Goal: Transaction & Acquisition: Purchase product/service

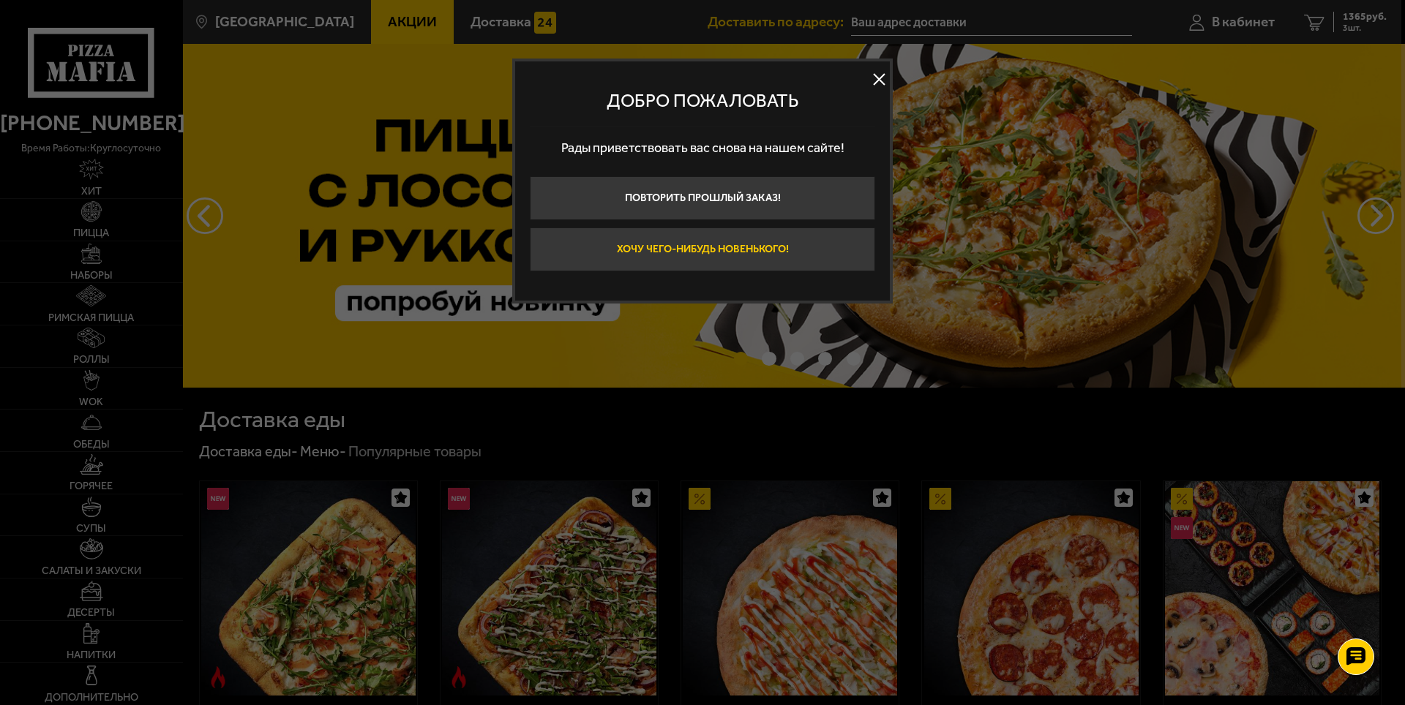
click at [713, 254] on button "Хочу чего-нибудь новенького!" at bounding box center [702, 250] width 345 height 44
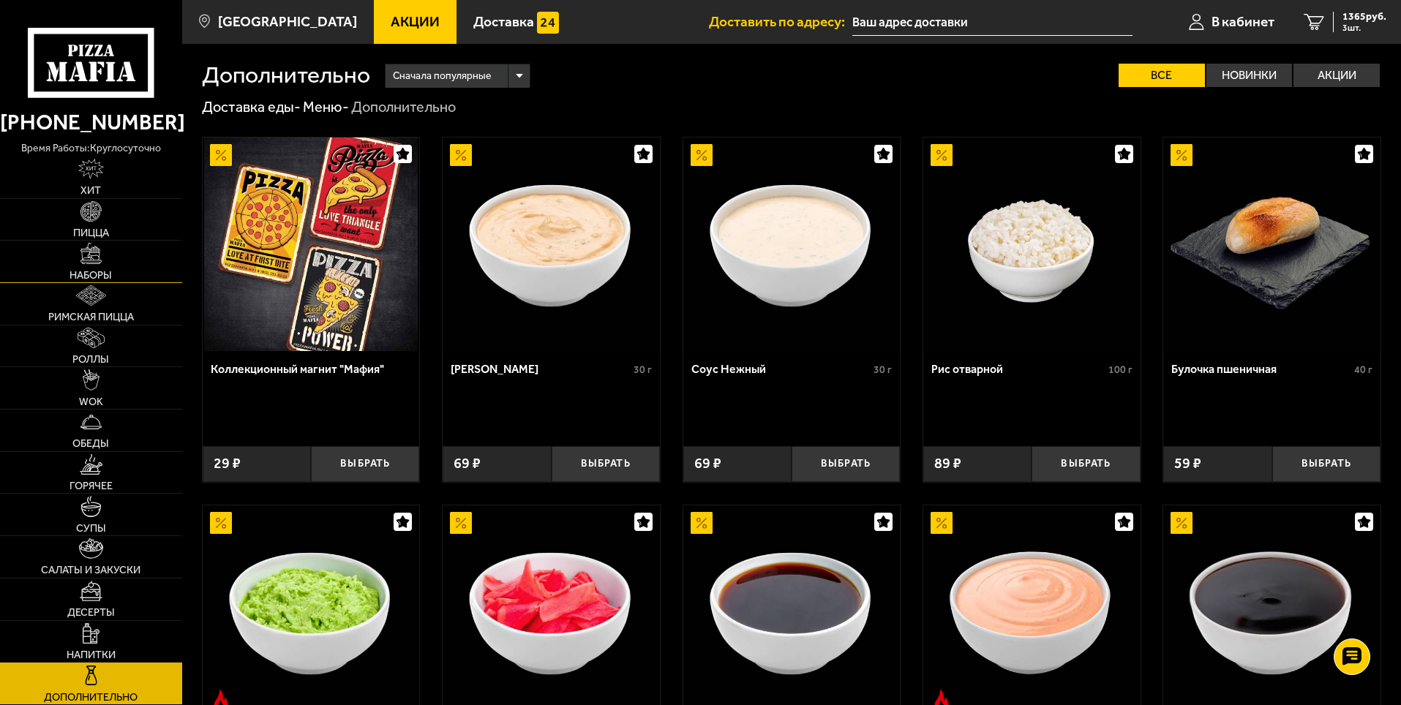
click at [102, 257] on link "Наборы" at bounding box center [91, 262] width 182 height 42
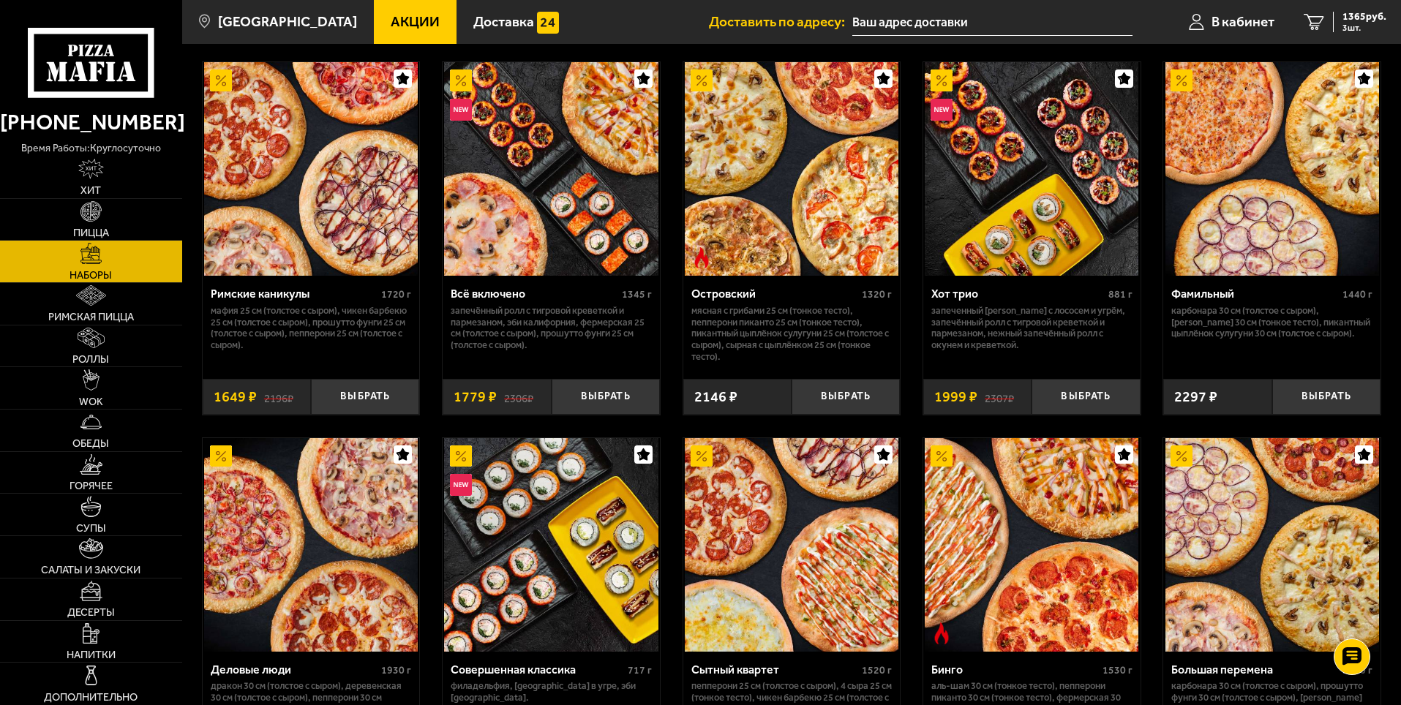
scroll to position [1171, 0]
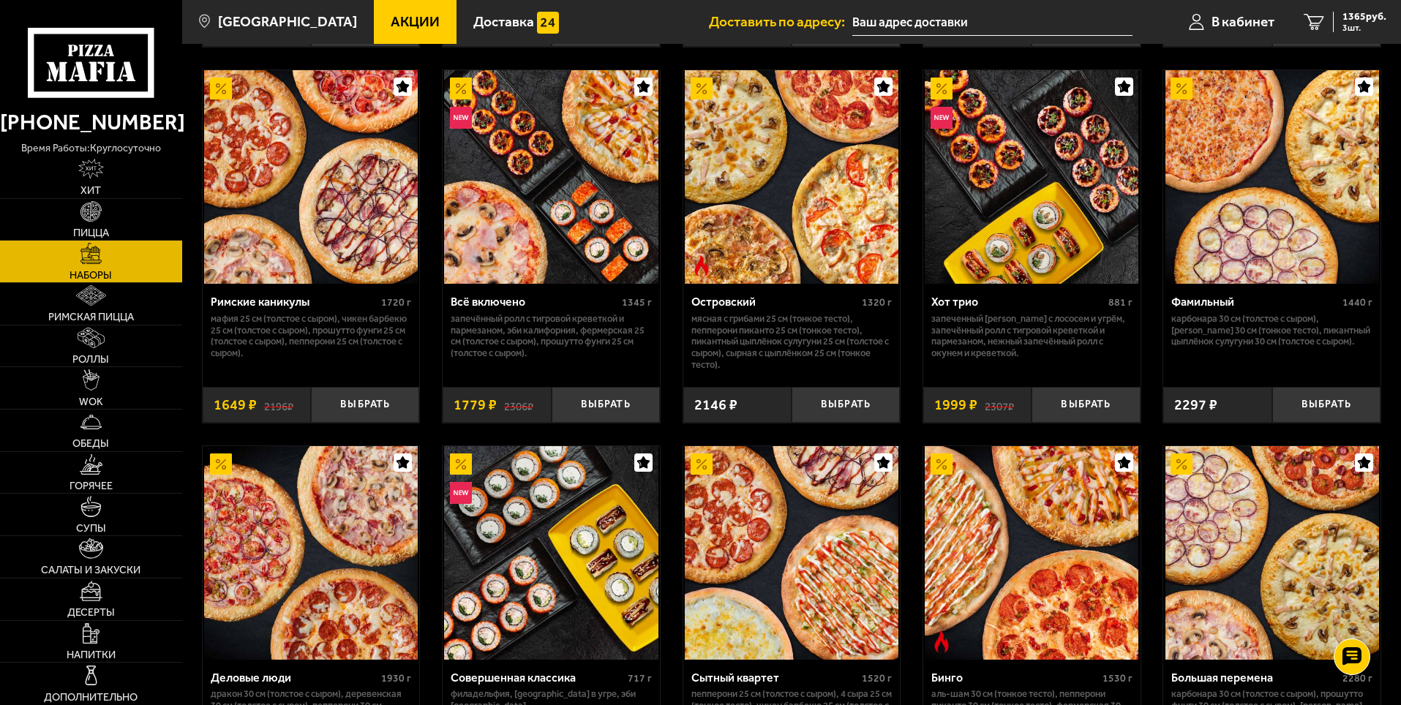
click at [402, 12] on link "Акции" at bounding box center [415, 22] width 83 height 44
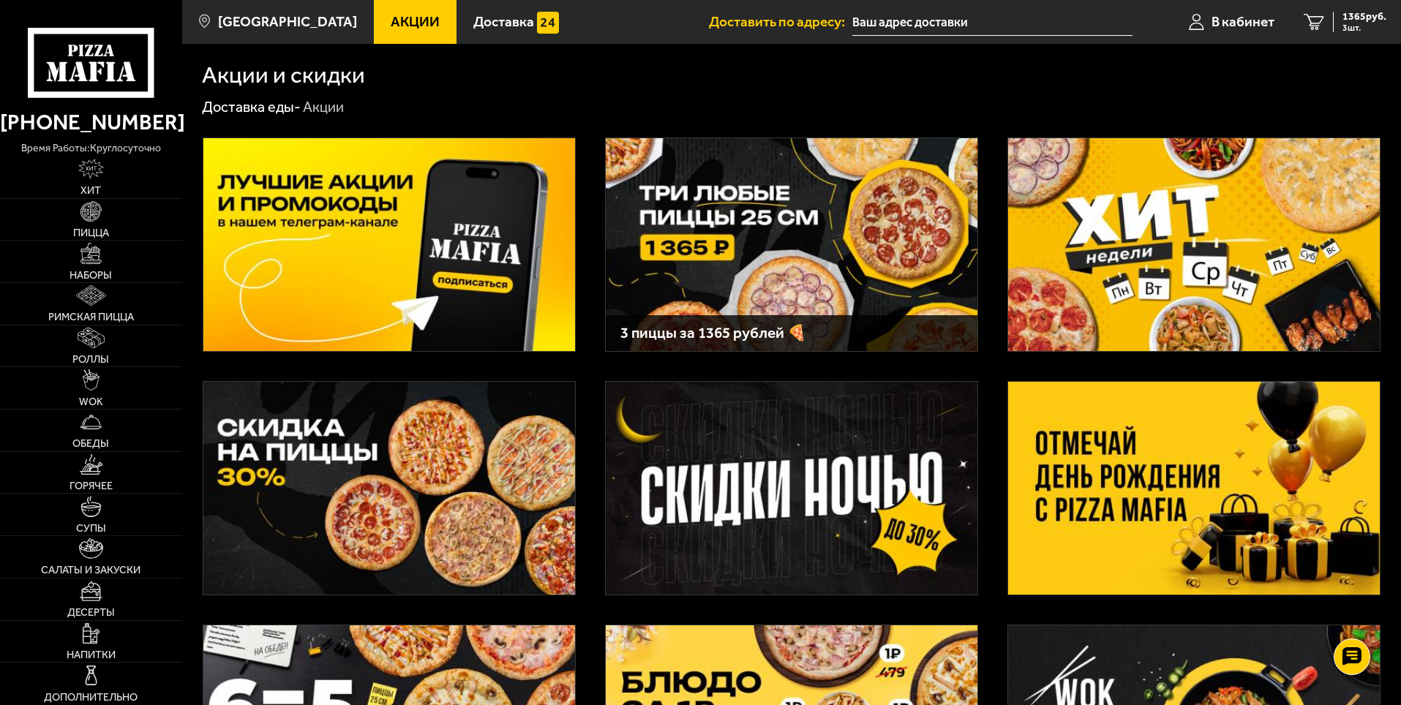
click at [852, 265] on img at bounding box center [792, 244] width 372 height 213
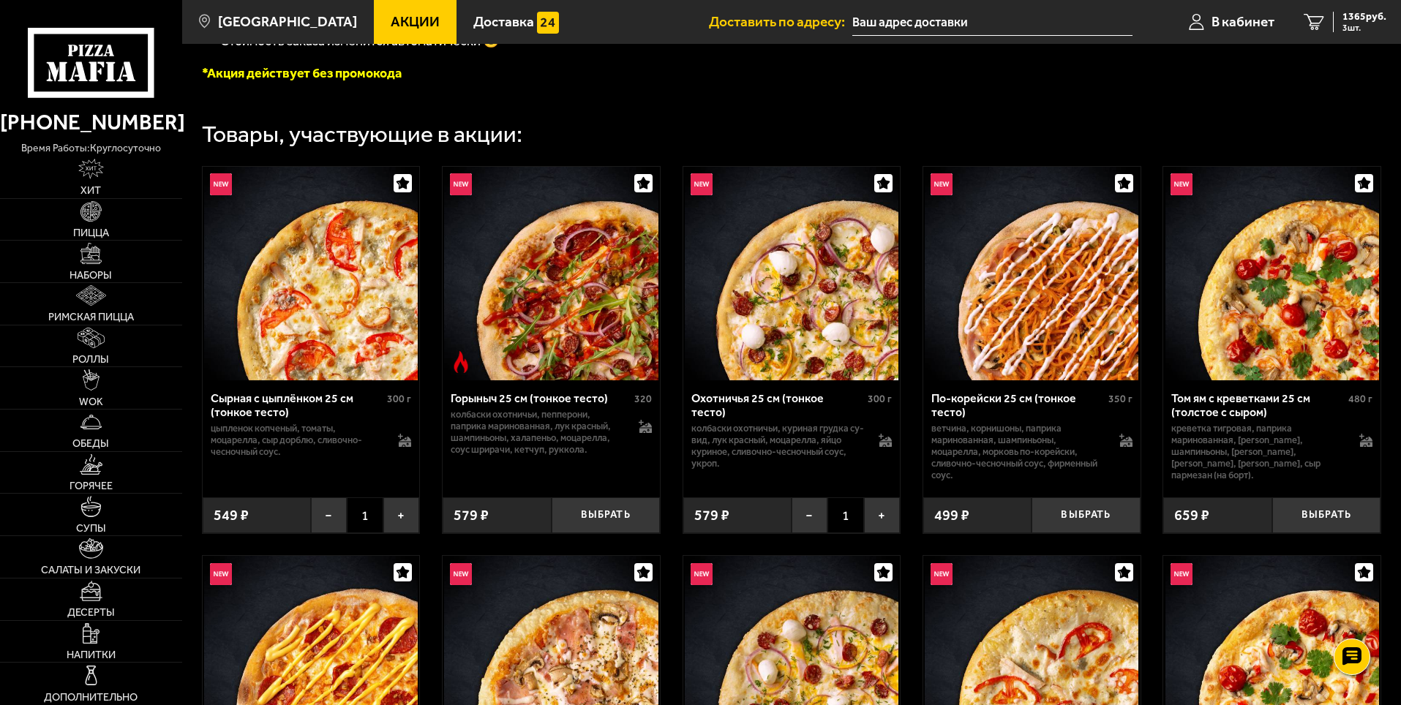
scroll to position [439, 0]
